Goal: Task Accomplishment & Management: Manage account settings

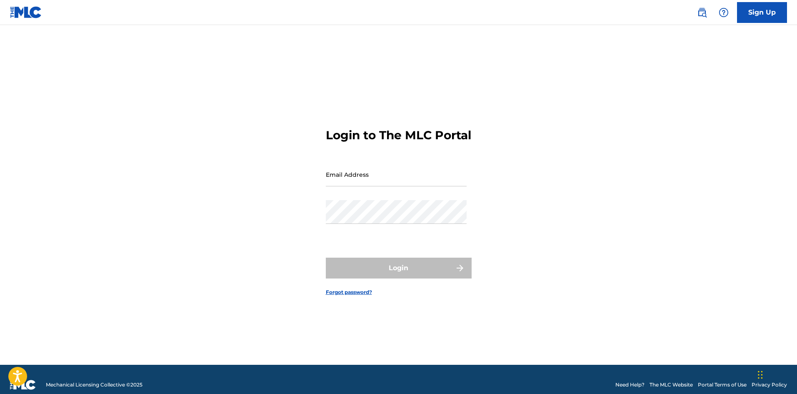
click at [382, 185] on input "Email Address" at bounding box center [396, 175] width 141 height 24
type input "[EMAIL_ADDRESS][DOMAIN_NAME]"
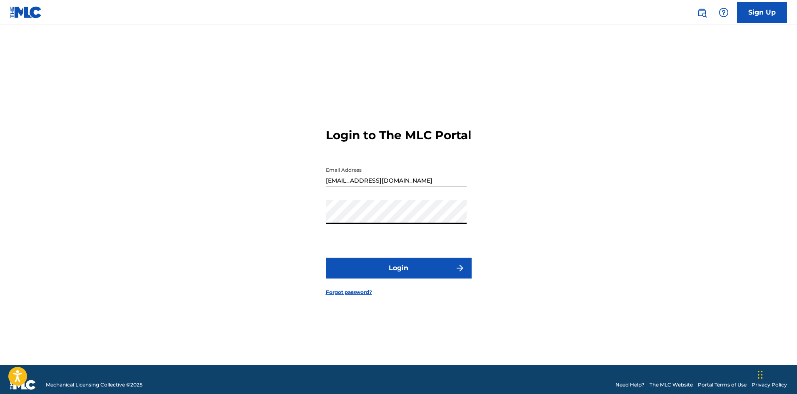
click at [400, 278] on button "Login" at bounding box center [399, 268] width 146 height 21
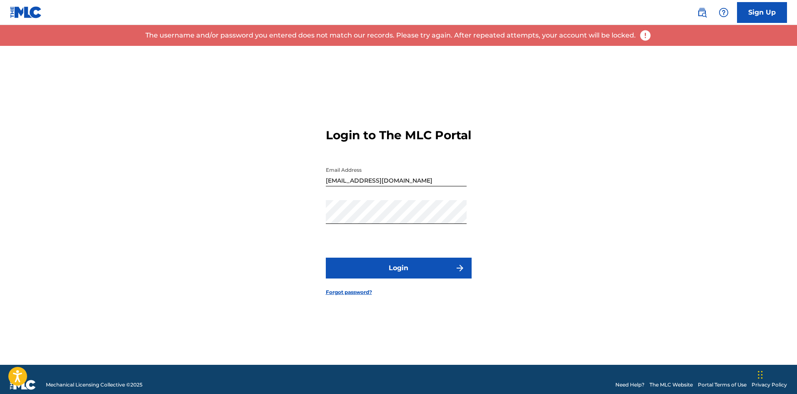
click at [388, 278] on button "Login" at bounding box center [399, 268] width 146 height 21
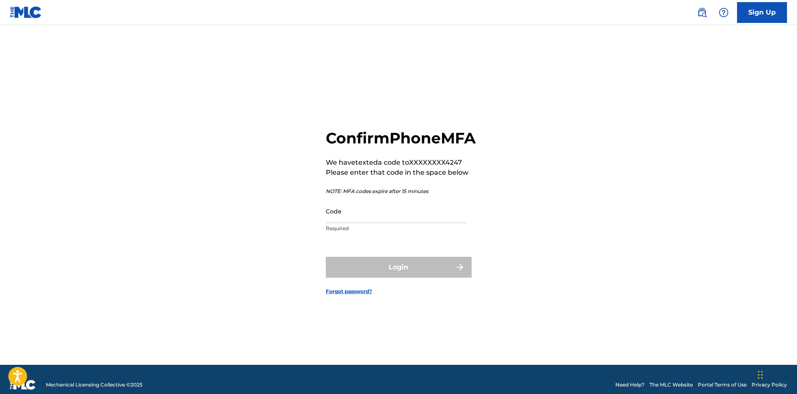
click at [360, 223] on input "Code" at bounding box center [396, 211] width 141 height 24
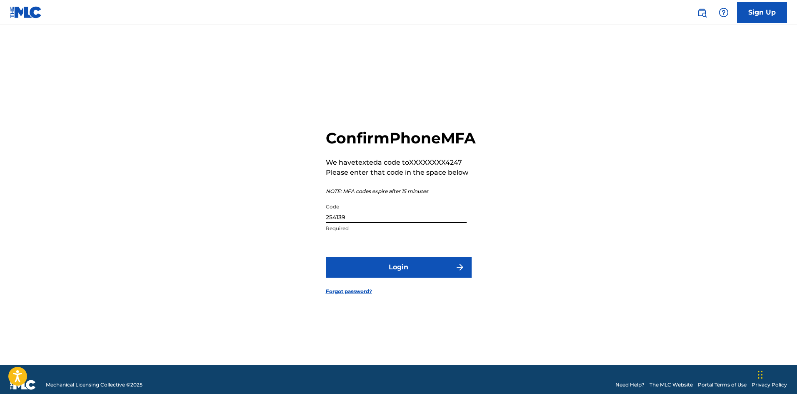
type input "254139"
click at [374, 278] on button "Login" at bounding box center [399, 267] width 146 height 21
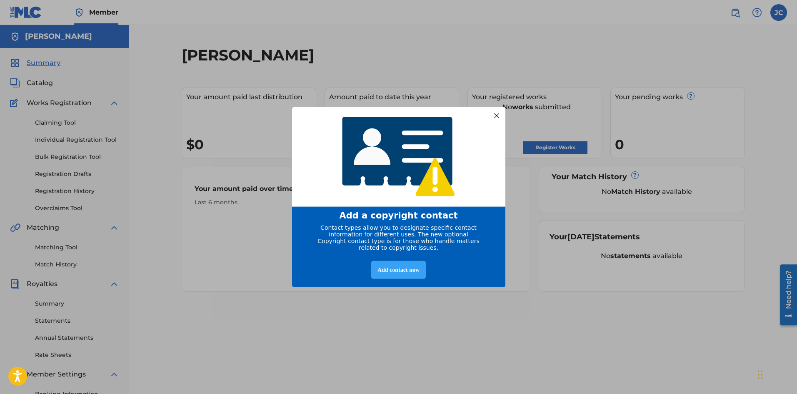
click at [405, 270] on div "Add contact now" at bounding box center [398, 270] width 55 height 18
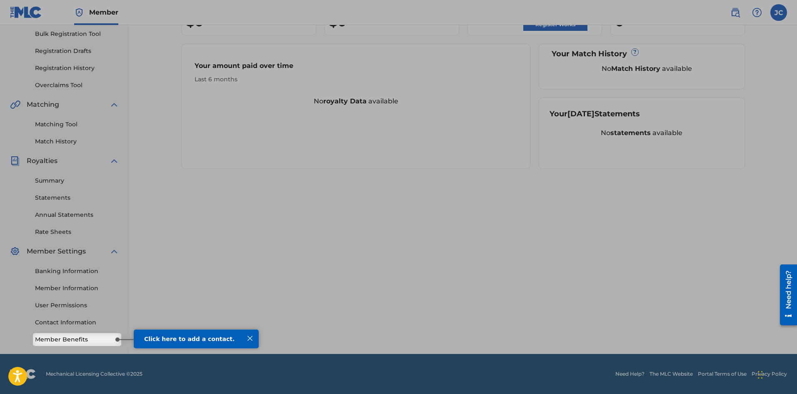
click at [207, 339] on span "Click here to add a contact." at bounding box center [189, 338] width 90 height 7
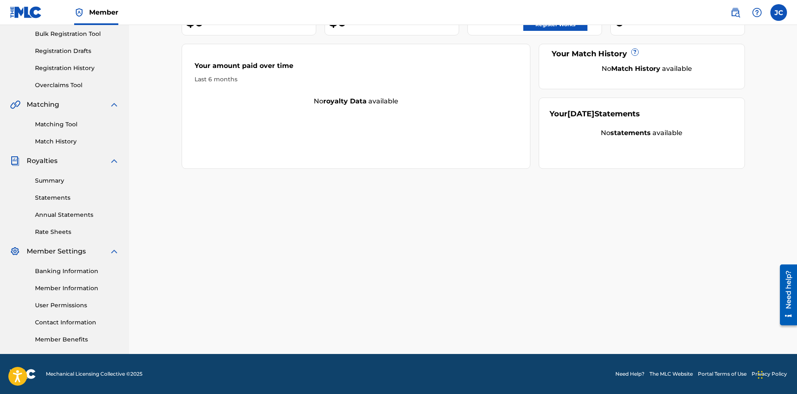
click at [99, 341] on link "Member Benefits" at bounding box center [77, 339] width 84 height 9
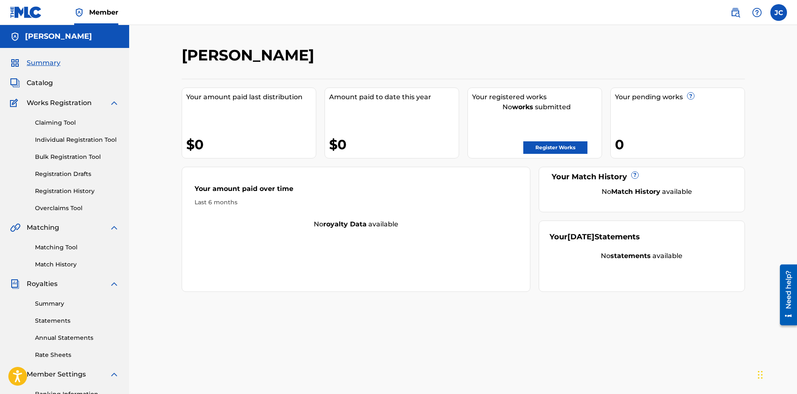
scroll to position [0, 0]
